Goal: Find specific page/section: Find specific page/section

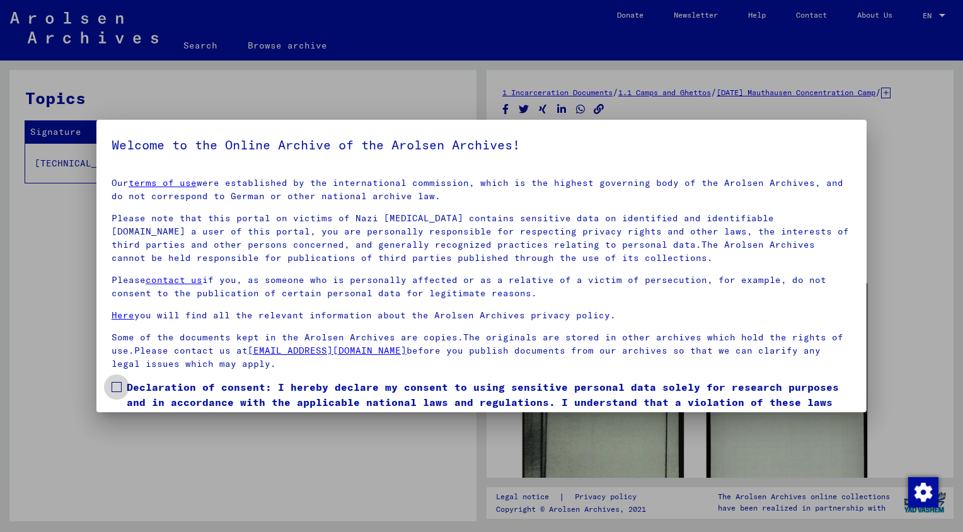
click at [117, 389] on span at bounding box center [116, 387] width 10 height 10
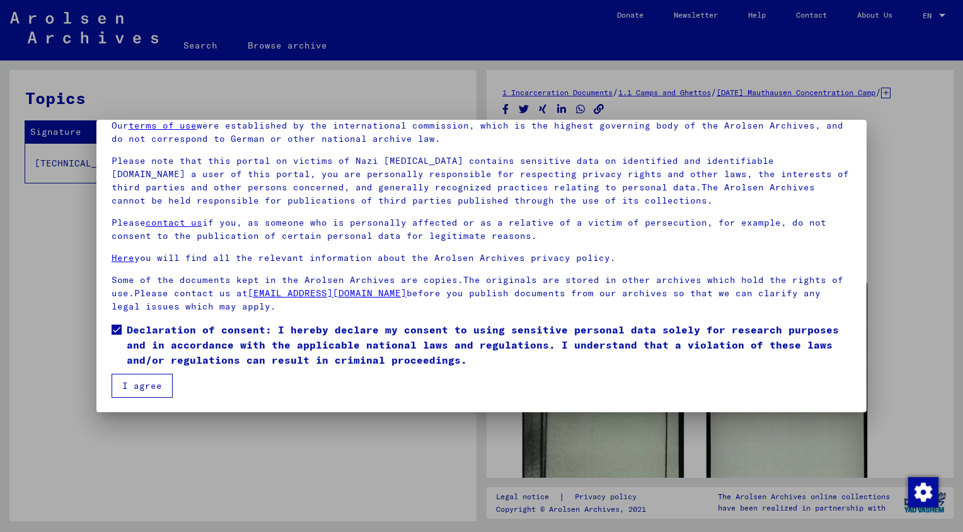
click at [142, 386] on button "I agree" at bounding box center [141, 386] width 61 height 24
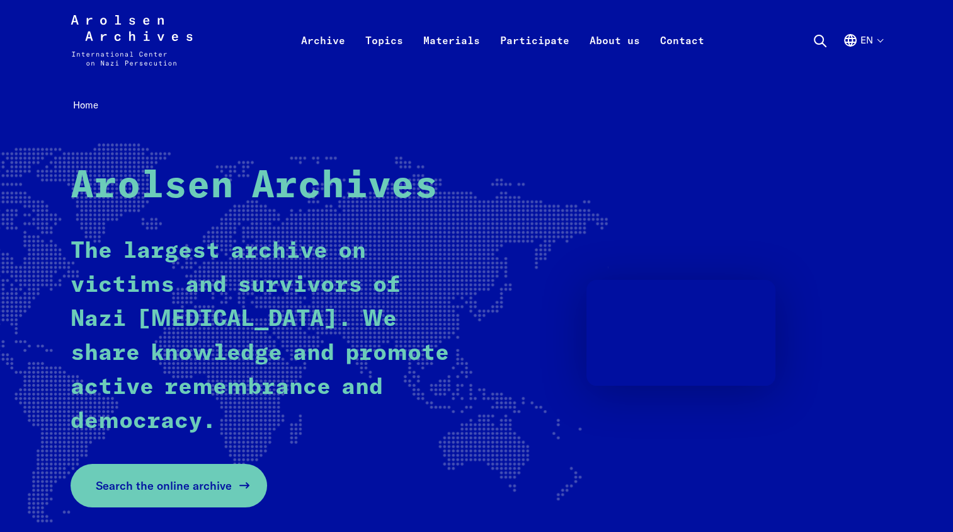
click at [205, 496] on link "Search the online archive" at bounding box center [169, 485] width 197 height 43
